Goal: Information Seeking & Learning: Check status

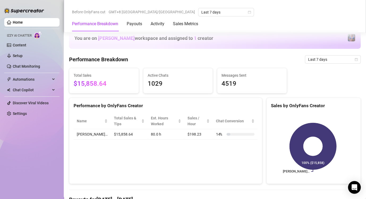
scroll to position [231, 0]
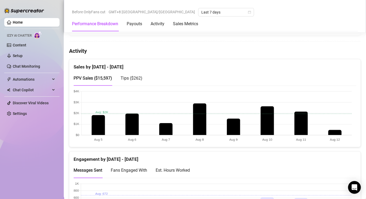
scroll to position [252, 0]
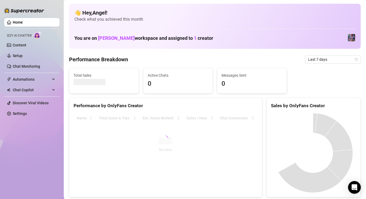
click at [258, 178] on div "Performance by OnlyFans Creator Name Total Sales & Tips Est. Hours Worked Sales…" at bounding box center [165, 148] width 193 height 100
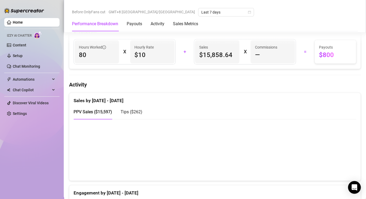
scroll to position [212, 0]
